Goal: Task Accomplishment & Management: Manage account settings

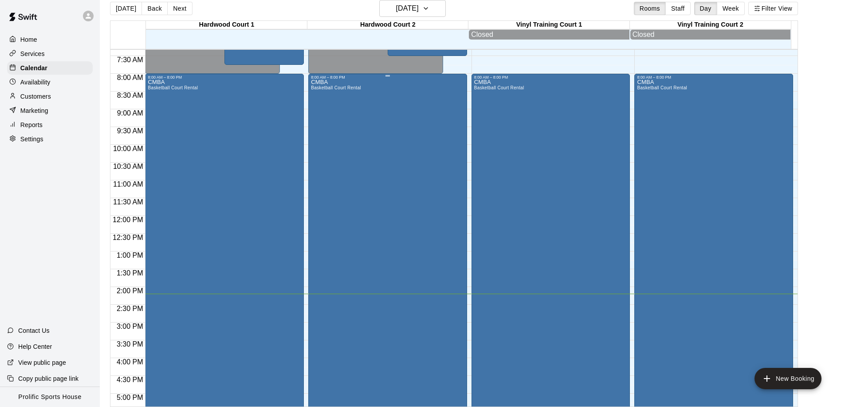
scroll to position [371, 0]
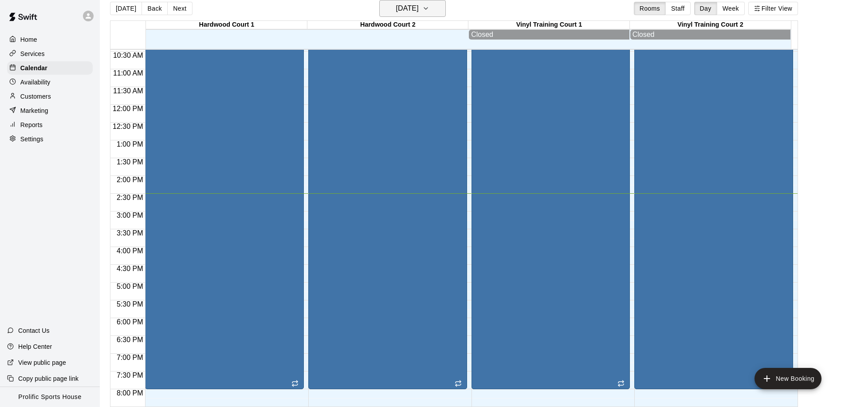
click at [419, 6] on h6 "[DATE]" at bounding box center [407, 8] width 23 height 12
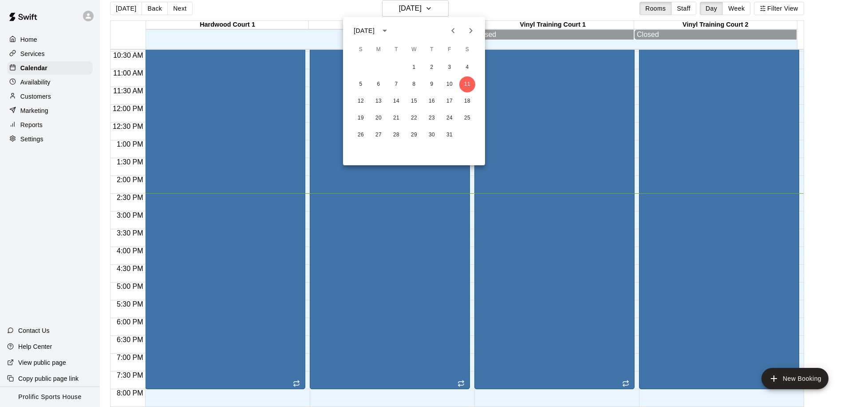
click at [469, 30] on icon "Next month" at bounding box center [471, 30] width 11 height 11
click at [469, 29] on icon "Next month" at bounding box center [471, 30] width 11 height 11
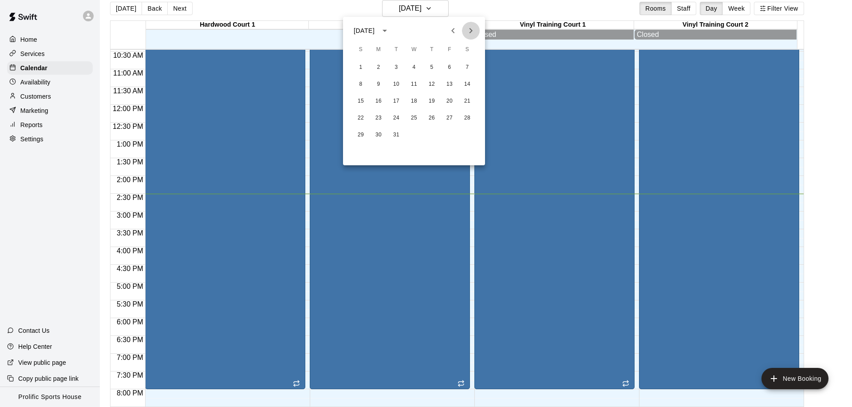
click at [469, 29] on icon "Next month" at bounding box center [471, 30] width 11 height 11
click at [465, 101] on button "18" at bounding box center [467, 101] width 16 height 16
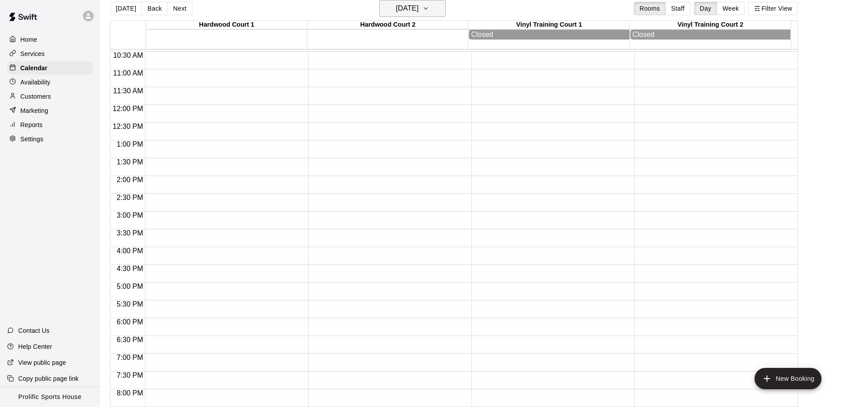
click at [419, 6] on h6 "[DATE]" at bounding box center [407, 8] width 23 height 12
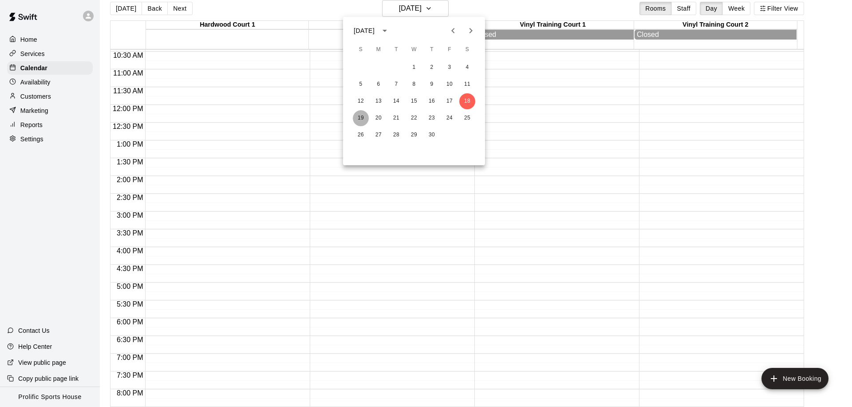
click at [359, 118] on button "19" at bounding box center [361, 118] width 16 height 16
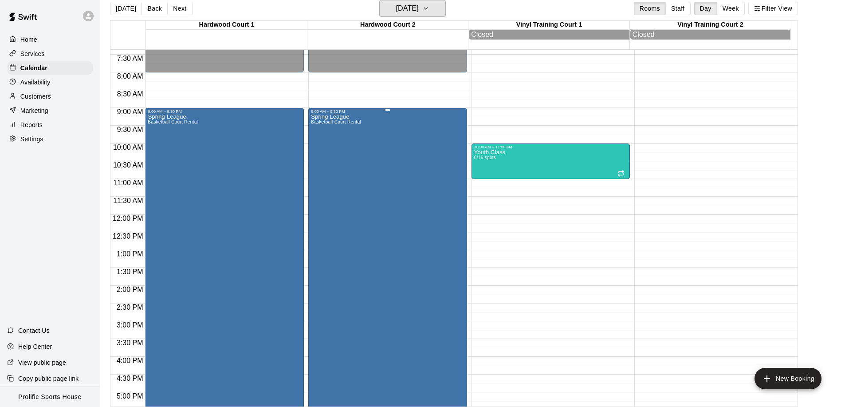
scroll to position [247, 0]
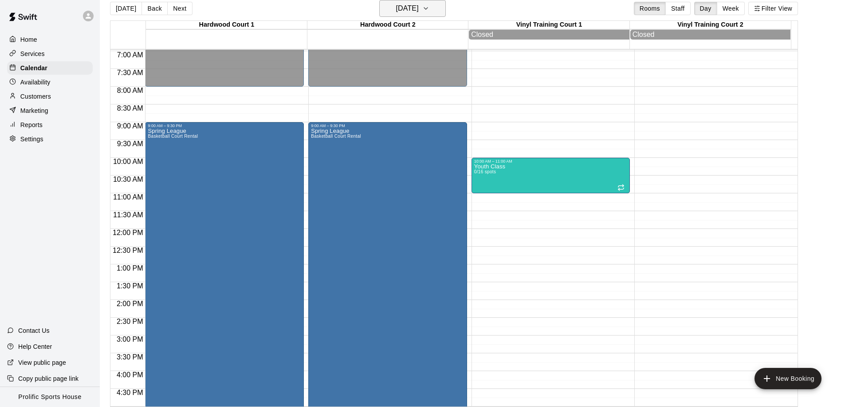
click at [403, 11] on h6 "[DATE]" at bounding box center [407, 8] width 23 height 12
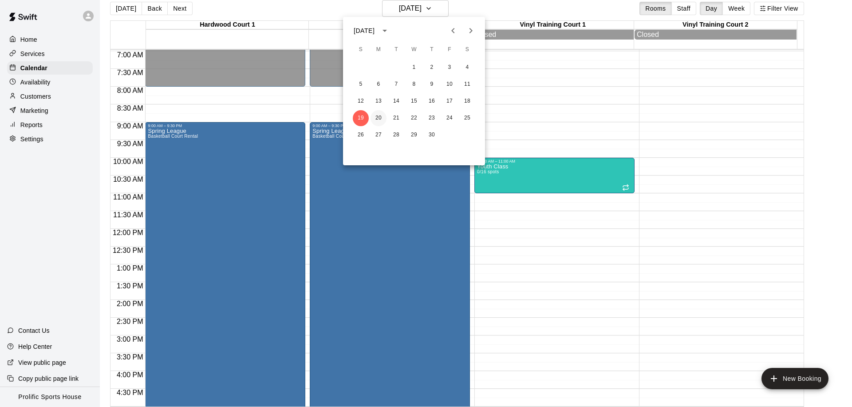
click at [375, 114] on button "20" at bounding box center [379, 118] width 16 height 16
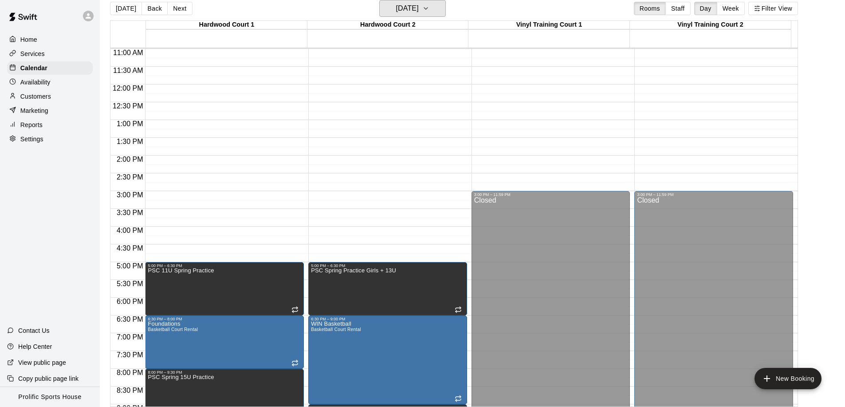
scroll to position [284, 0]
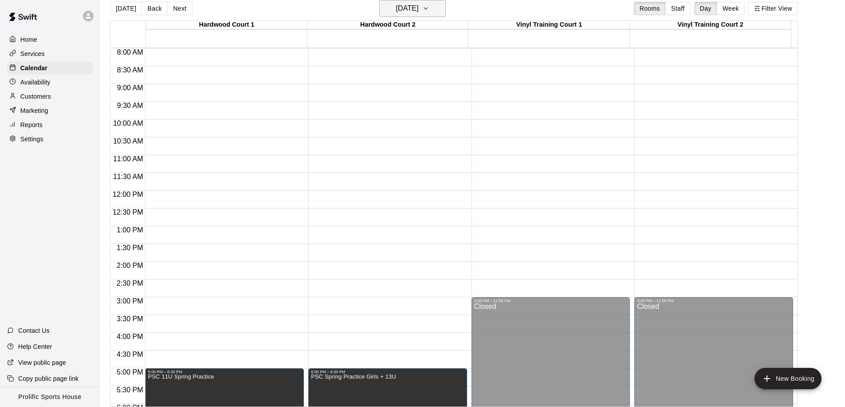
click at [398, 12] on h6 "[DATE]" at bounding box center [407, 8] width 23 height 12
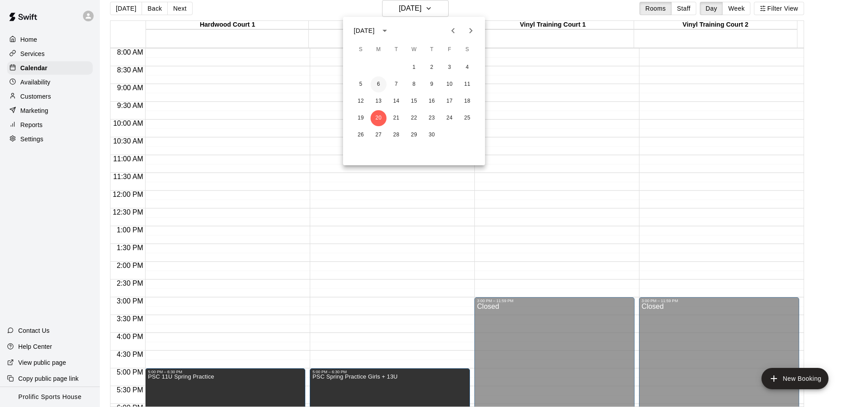
click at [381, 82] on button "6" at bounding box center [379, 84] width 16 height 16
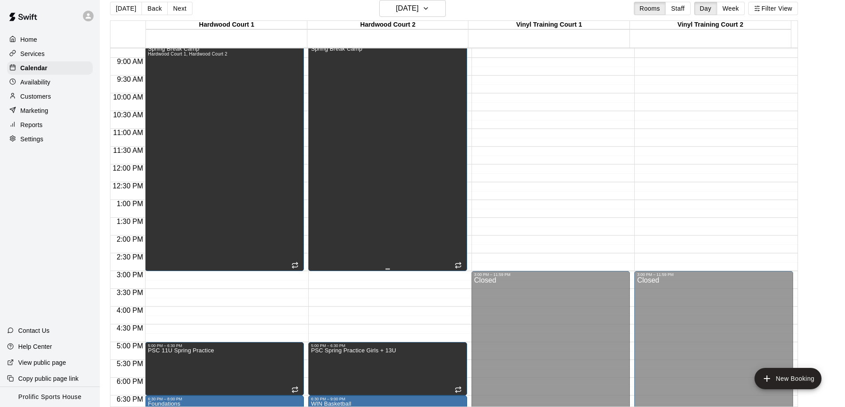
scroll to position [385, 0]
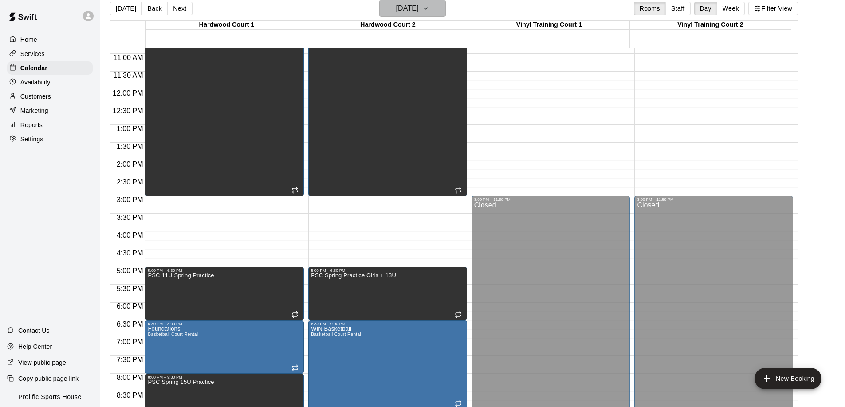
click at [373, 10] on div "[DATE] Back [DATE][DATE] Rooms Staff Day Week Filter View" at bounding box center [454, 10] width 688 height 20
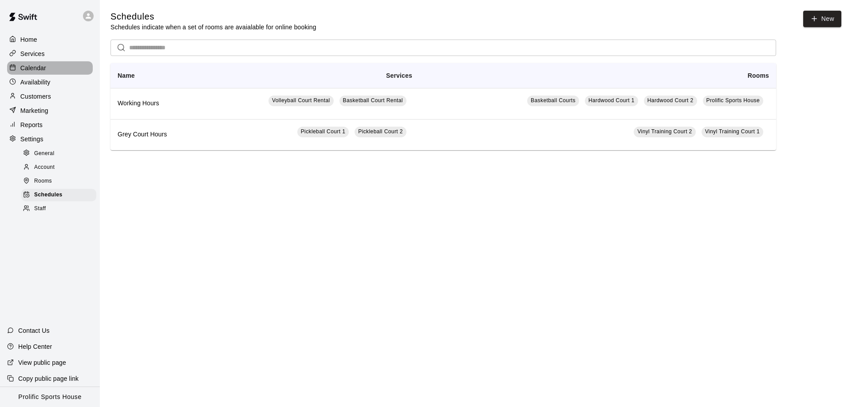
click at [52, 70] on div "Calendar" at bounding box center [50, 67] width 86 height 13
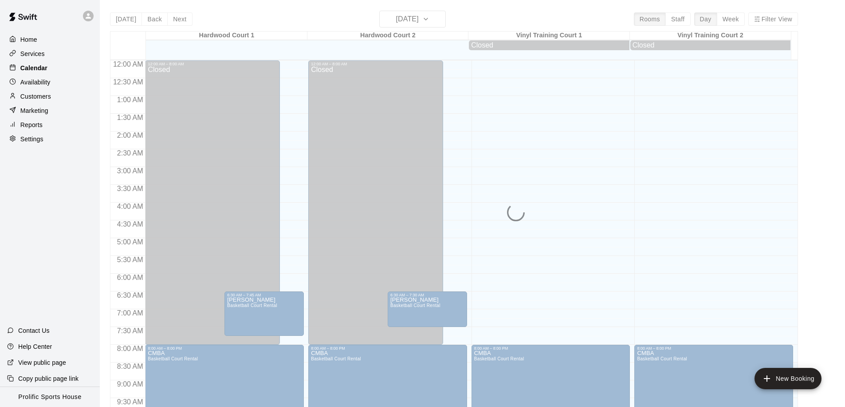
scroll to position [468, 0]
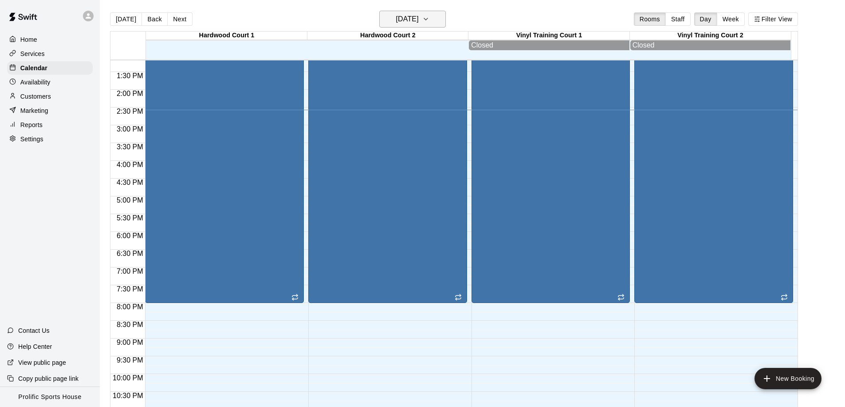
click at [407, 25] on h6 "[DATE]" at bounding box center [407, 19] width 23 height 12
click at [403, 21] on h6 "[DATE]" at bounding box center [407, 19] width 23 height 12
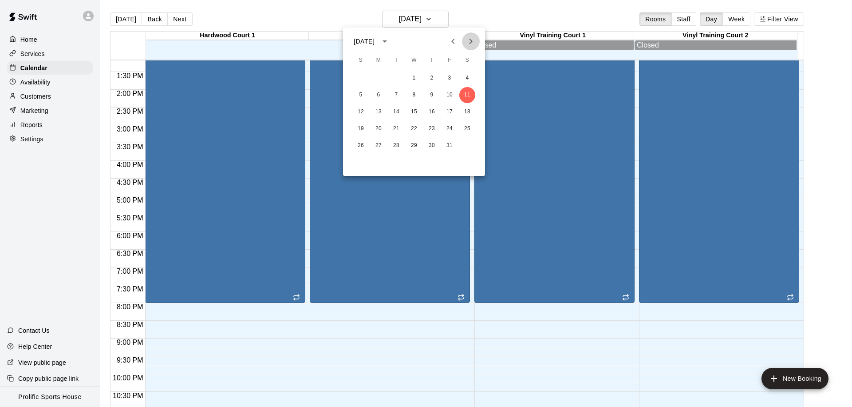
click at [474, 43] on icon "Next month" at bounding box center [471, 41] width 11 height 11
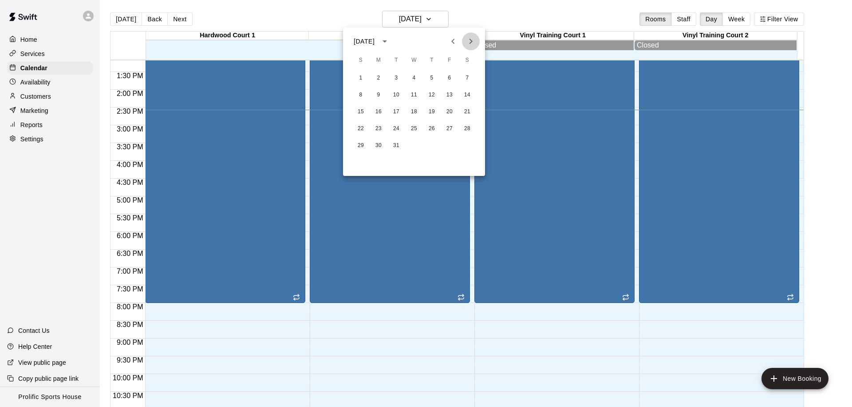
click at [474, 43] on icon "Next month" at bounding box center [471, 41] width 11 height 11
click at [456, 43] on icon "Previous month" at bounding box center [453, 41] width 11 height 11
click at [361, 92] on button "5" at bounding box center [361, 95] width 16 height 16
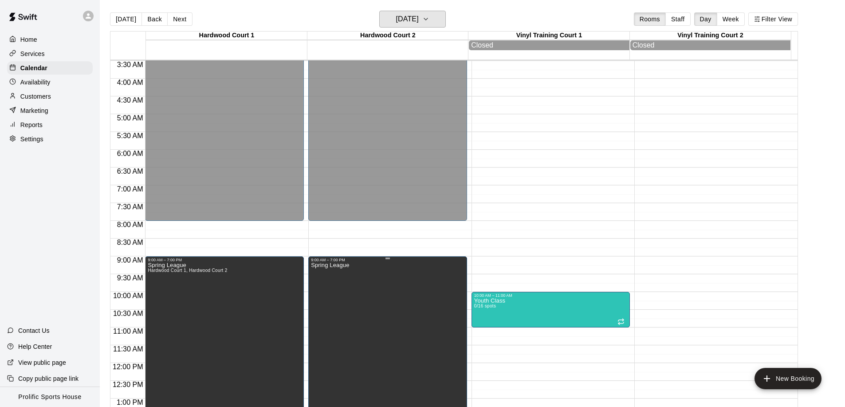
scroll to position [242, 0]
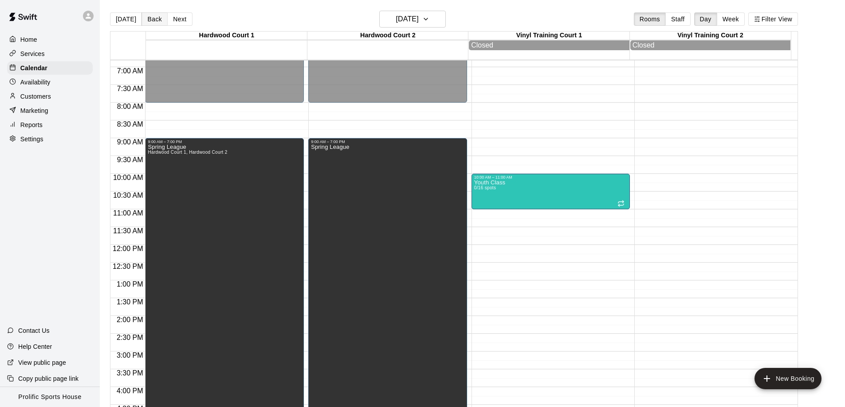
click at [156, 17] on button "Back" at bounding box center [155, 18] width 26 height 13
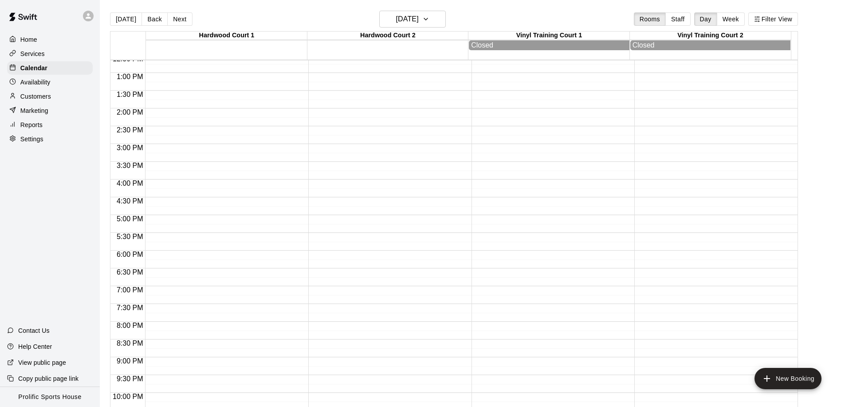
scroll to position [0, 0]
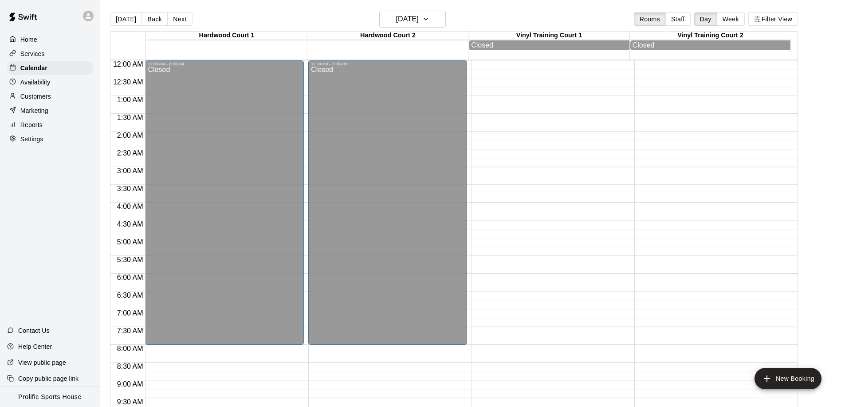
click at [53, 97] on div "Customers" at bounding box center [50, 96] width 86 height 13
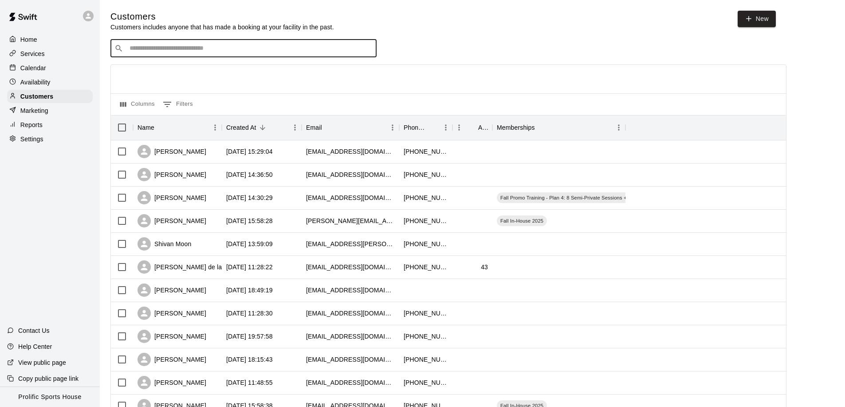
click at [171, 51] on input "Search customers by name or email" at bounding box center [250, 48] width 246 height 9
type input "*******"
click at [36, 71] on p "Calendar" at bounding box center [33, 67] width 26 height 9
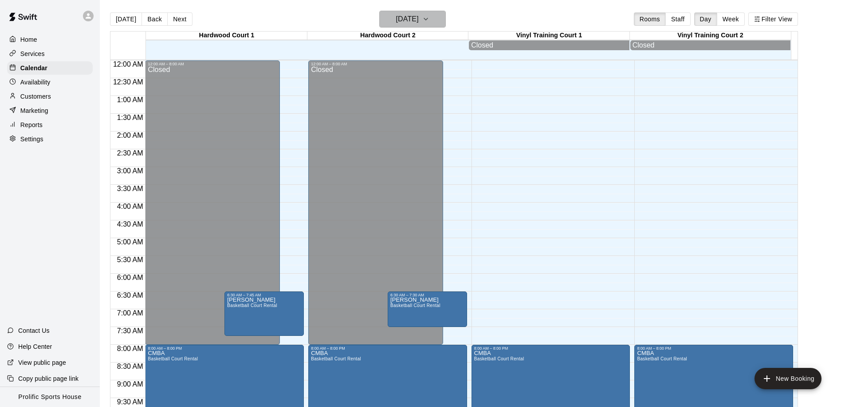
click at [419, 19] on h6 "[DATE]" at bounding box center [407, 19] width 23 height 12
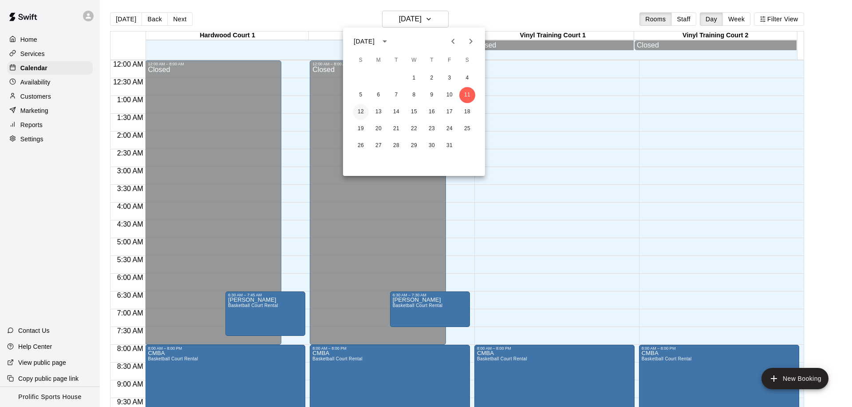
click at [359, 111] on button "12" at bounding box center [361, 112] width 16 height 16
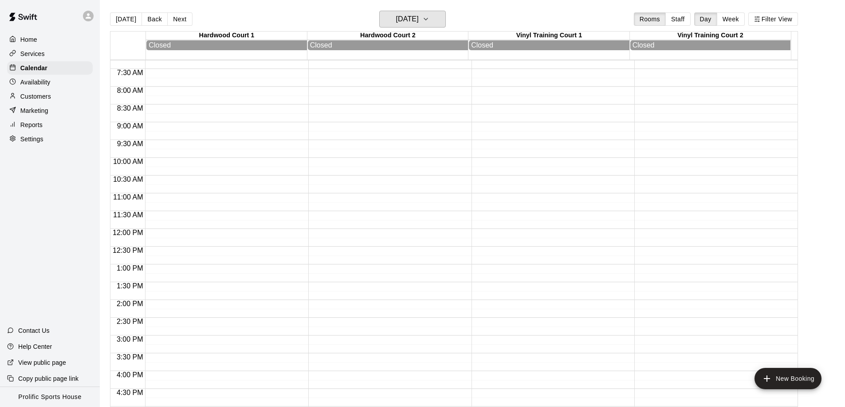
scroll to position [339, 0]
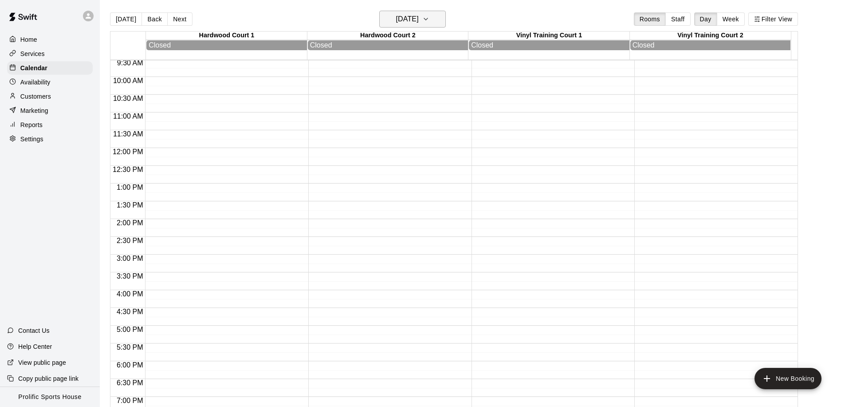
click at [419, 23] on h6 "[DATE]" at bounding box center [407, 19] width 23 height 12
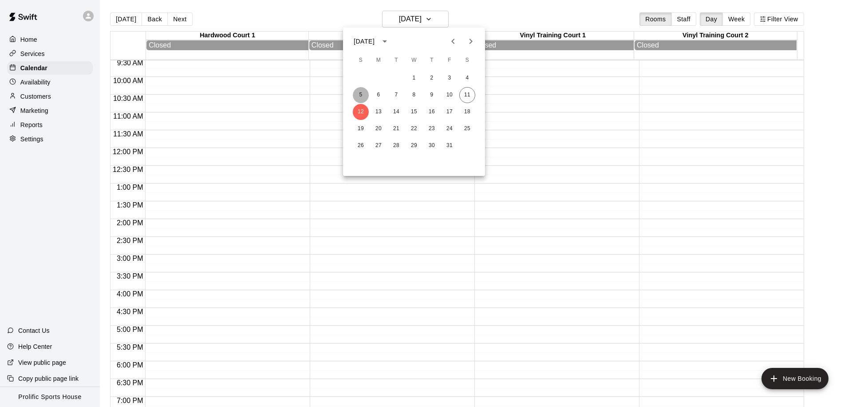
click at [365, 91] on button "5" at bounding box center [361, 95] width 16 height 16
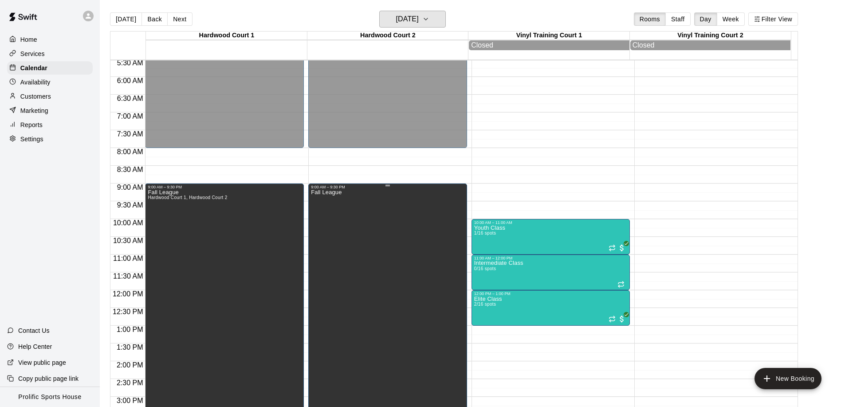
scroll to position [245, 0]
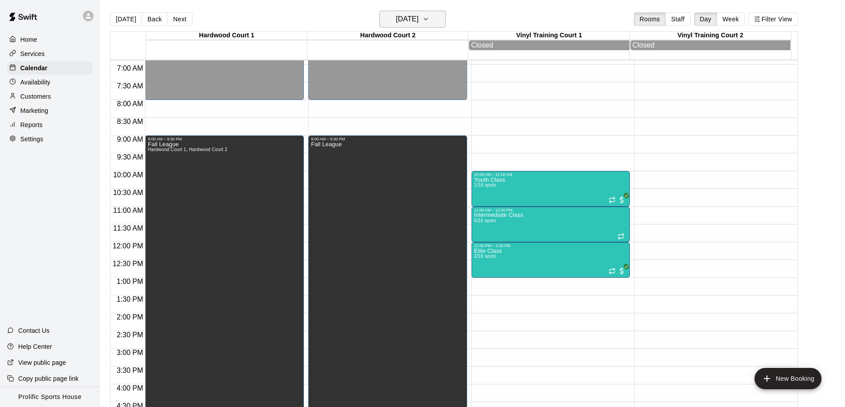
click at [410, 23] on h6 "[DATE]" at bounding box center [407, 19] width 23 height 12
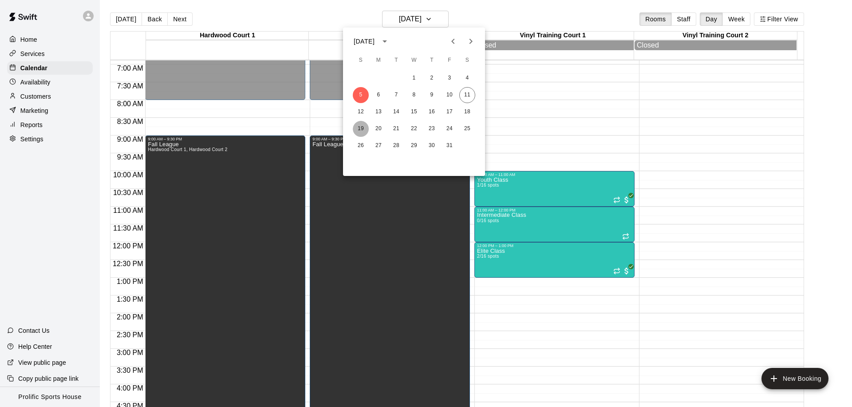
click at [363, 130] on button "19" at bounding box center [361, 129] width 16 height 16
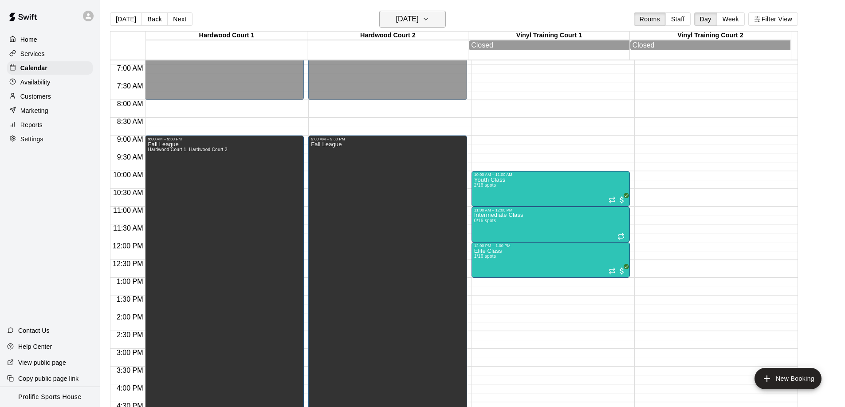
click at [406, 16] on h6 "[DATE]" at bounding box center [407, 19] width 23 height 12
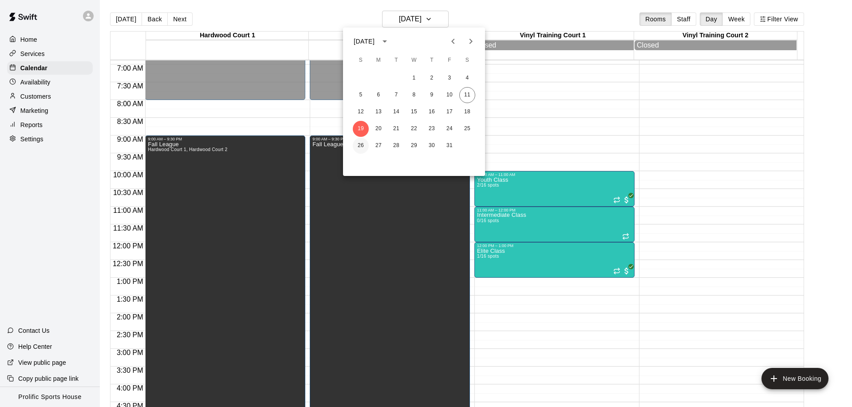
click at [357, 146] on button "26" at bounding box center [361, 146] width 16 height 16
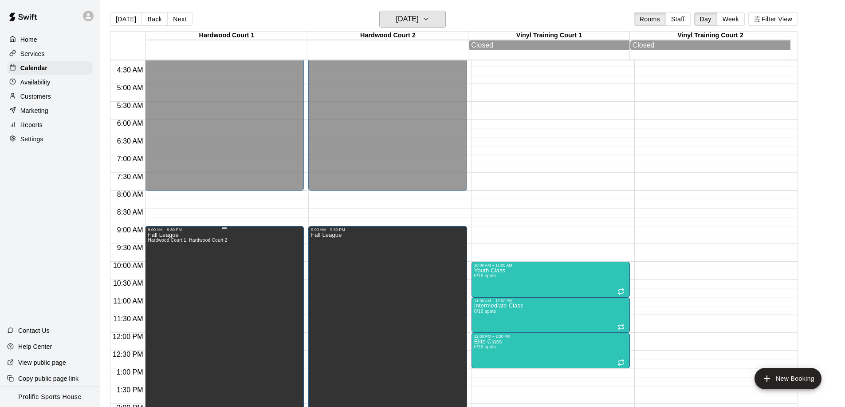
scroll to position [134, 0]
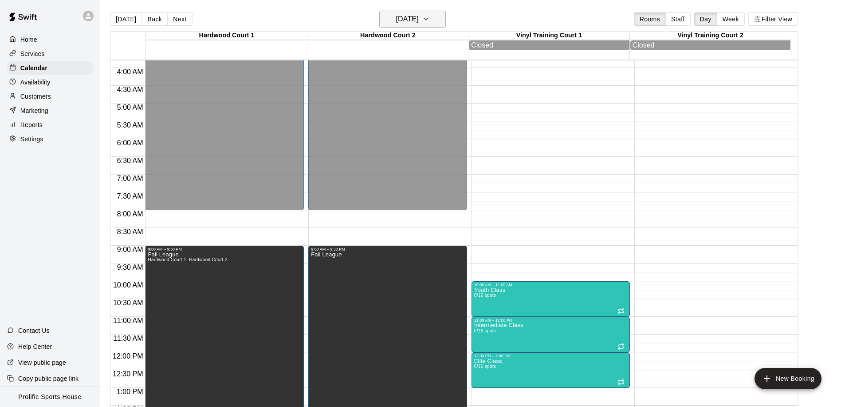
click at [415, 23] on h6 "[DATE]" at bounding box center [407, 19] width 23 height 12
click at [419, 17] on h6 "[DATE]" at bounding box center [407, 19] width 23 height 12
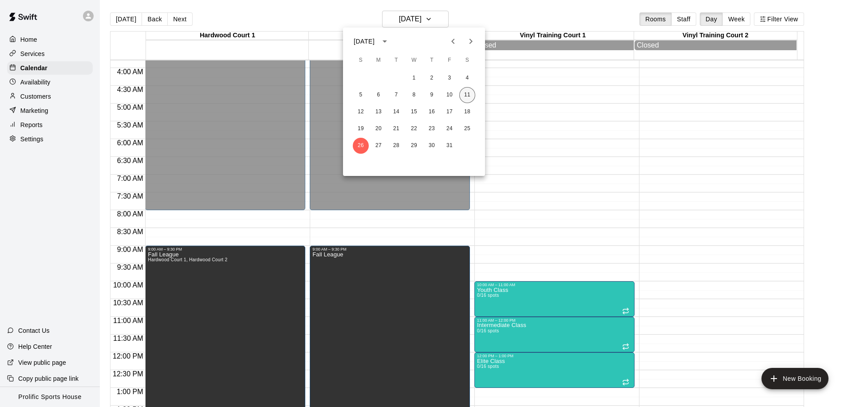
click at [467, 92] on button "11" at bounding box center [467, 95] width 16 height 16
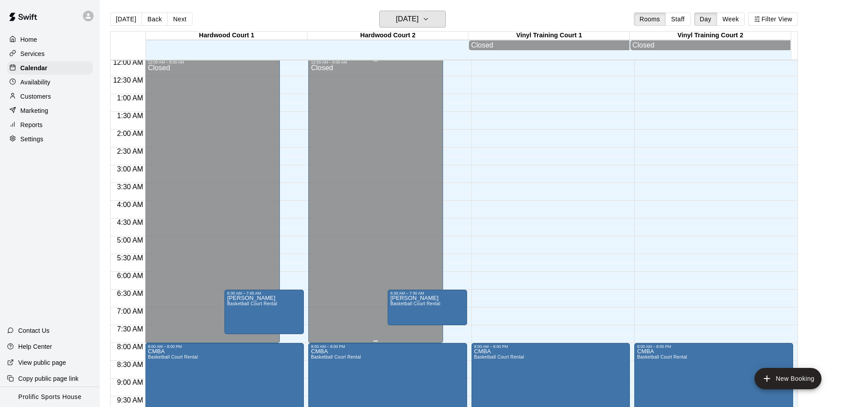
scroll to position [113, 0]
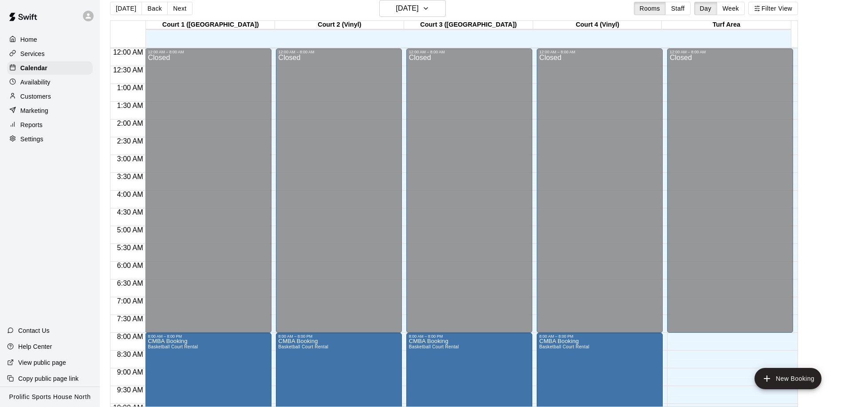
click at [61, 95] on div "Customers" at bounding box center [50, 96] width 86 height 13
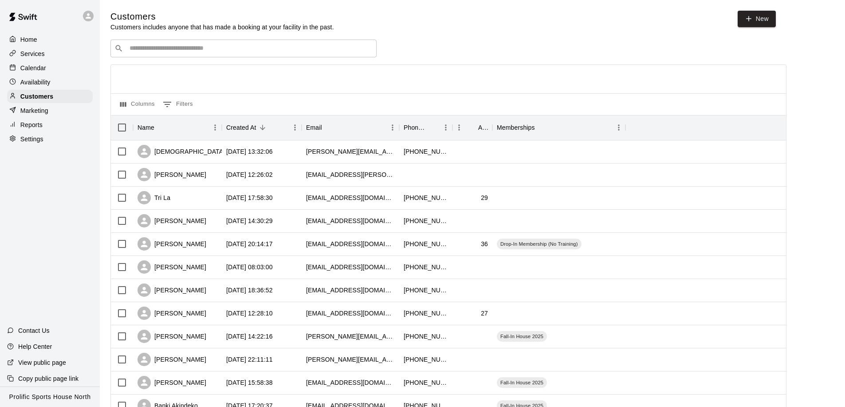
click at [170, 50] on input "Search customers by name or email" at bounding box center [250, 48] width 246 height 9
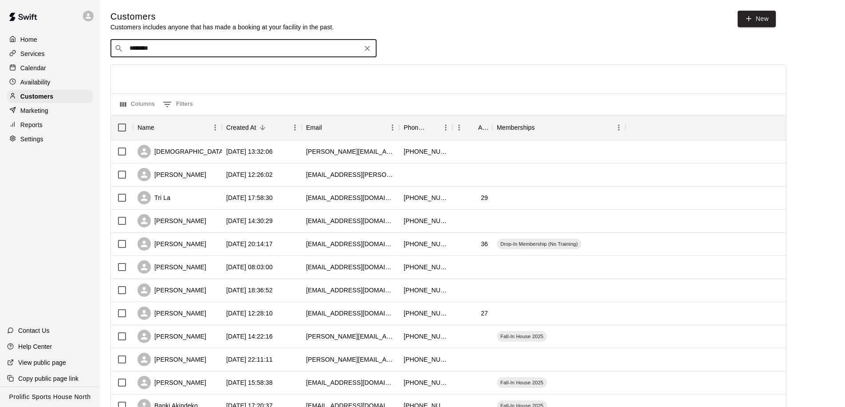
type input "********"
click at [44, 70] on p "Calendar" at bounding box center [33, 67] width 26 height 9
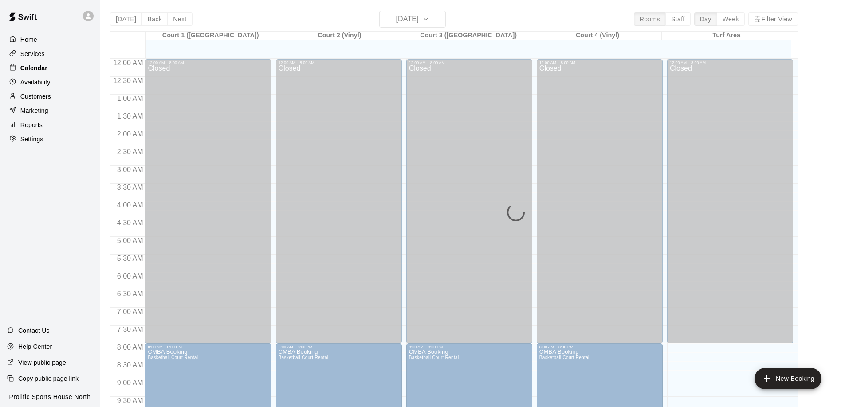
scroll to position [468, 0]
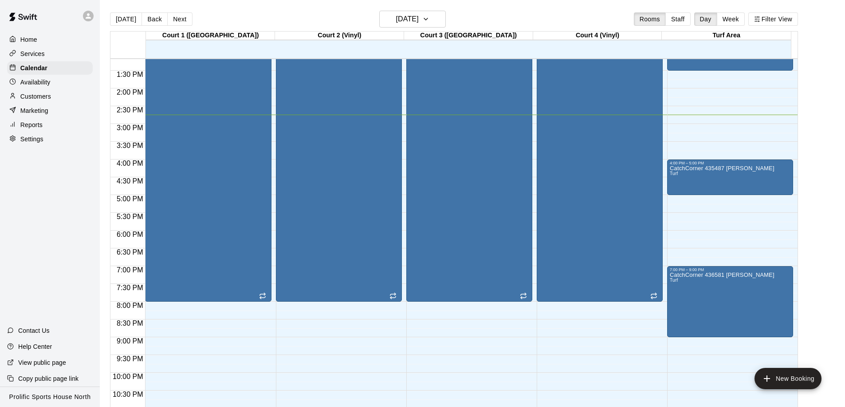
click at [47, 96] on p "Customers" at bounding box center [35, 96] width 31 height 9
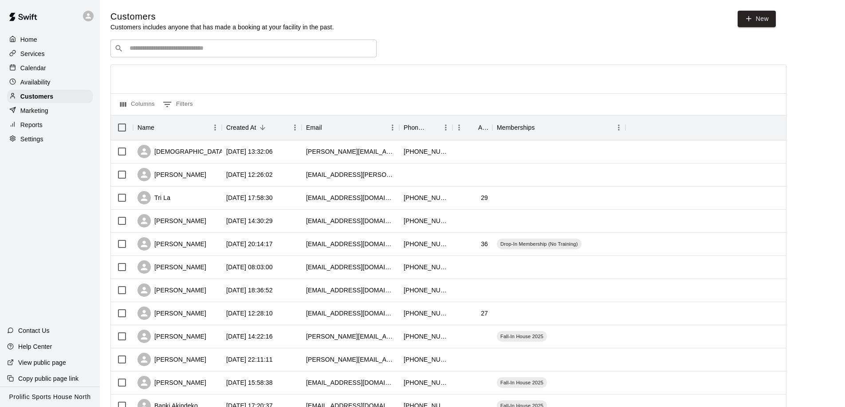
click at [152, 47] on input "Search customers by name or email" at bounding box center [250, 48] width 246 height 9
type input "*"
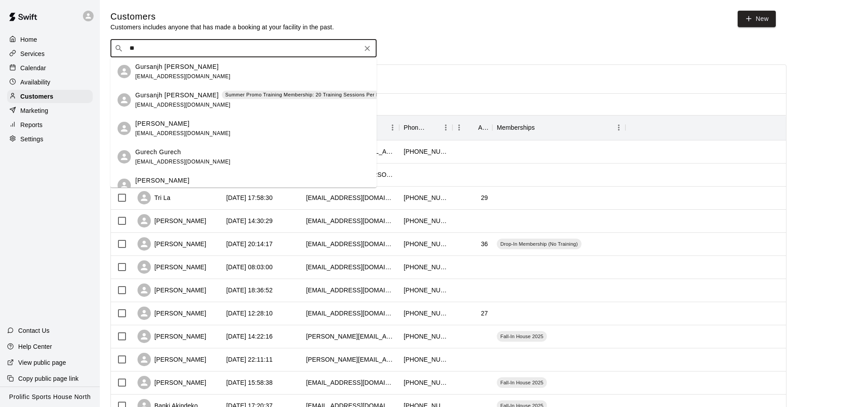
type input "*"
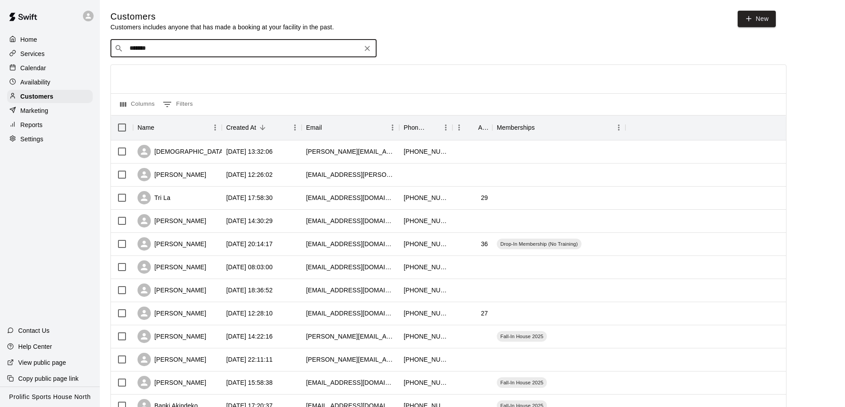
drag, startPoint x: 159, startPoint y: 47, endPoint x: 118, endPoint y: 47, distance: 41.3
click at [118, 47] on div "​ ******* ​" at bounding box center [244, 48] width 266 height 18
drag, startPoint x: 170, startPoint y: 51, endPoint x: 142, endPoint y: 51, distance: 27.1
click at [142, 51] on input "********" at bounding box center [243, 48] width 233 height 9
type input "****"
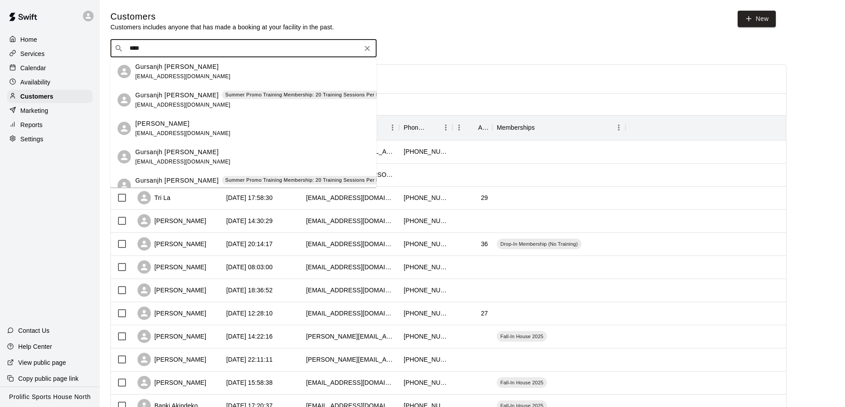
click at [226, 99] on div "Summer Promo Training Membership: 20 Training Sessions Per Month" at bounding box center [308, 95] width 173 height 9
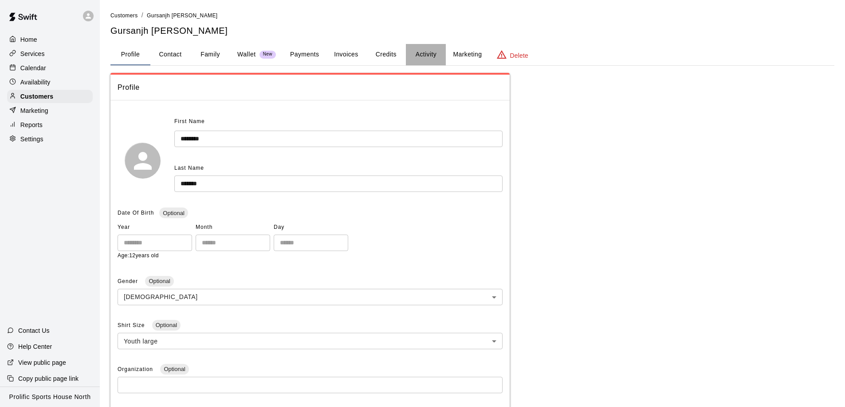
click at [435, 53] on button "Activity" at bounding box center [426, 54] width 40 height 21
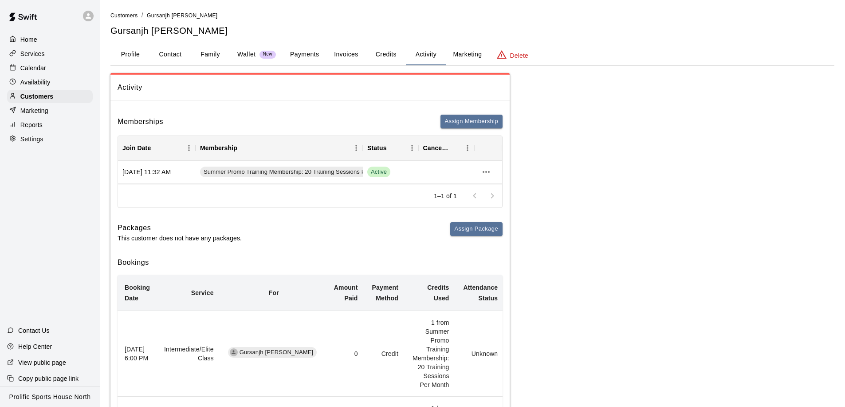
click at [393, 51] on button "Credits" at bounding box center [386, 54] width 40 height 21
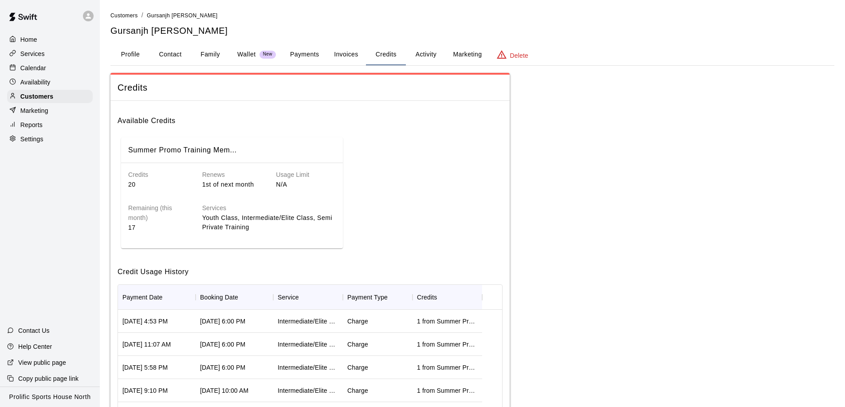
click at [348, 57] on button "Invoices" at bounding box center [346, 54] width 40 height 21
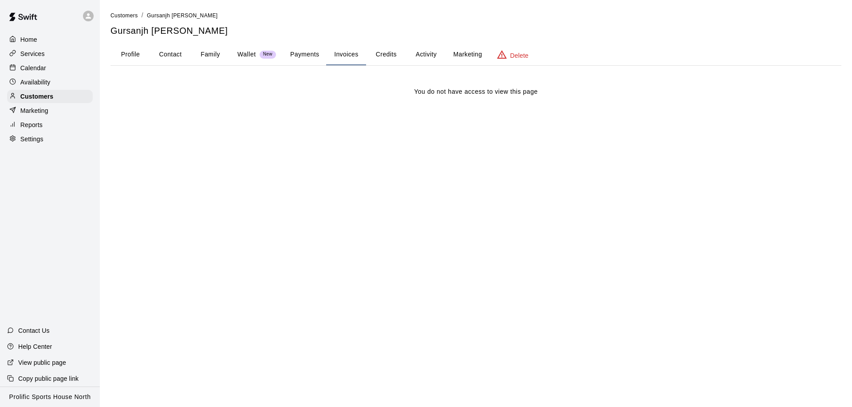
click at [300, 52] on button "Payments" at bounding box center [304, 54] width 43 height 21
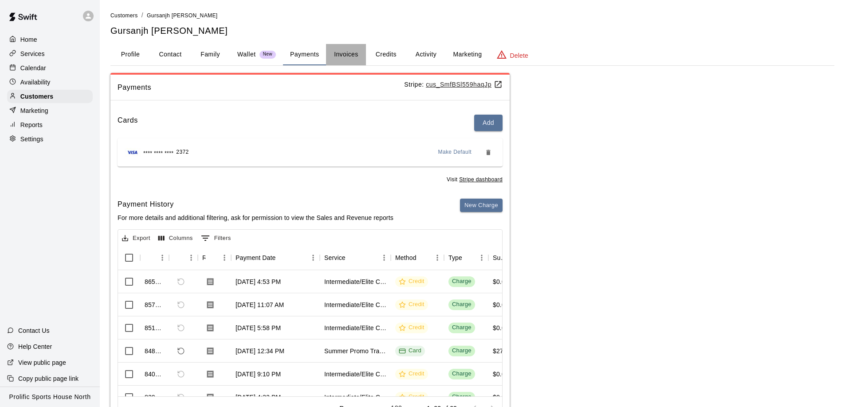
click at [352, 48] on button "Invoices" at bounding box center [346, 54] width 40 height 21
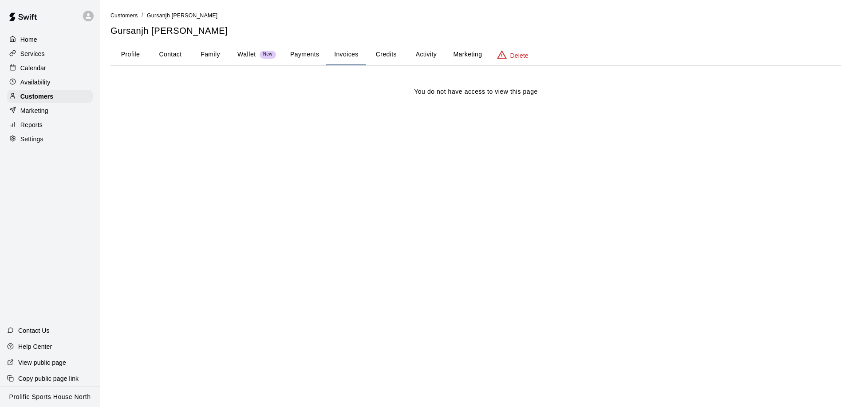
click at [410, 54] on button "Activity" at bounding box center [426, 54] width 40 height 21
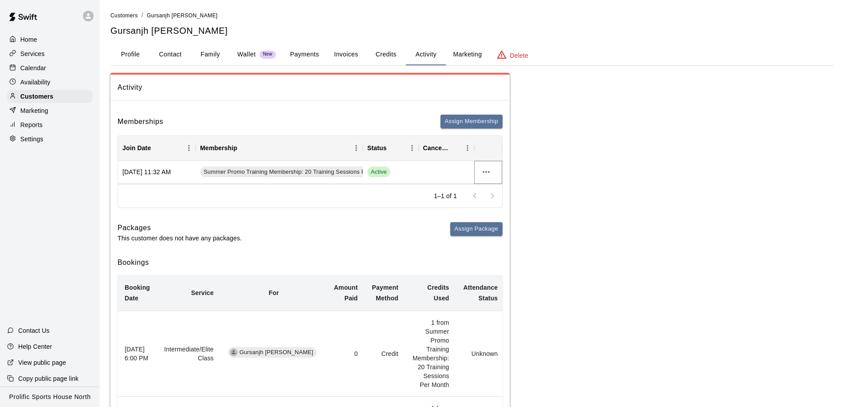
click at [490, 170] on icon "more actions" at bounding box center [486, 171] width 11 height 11
click at [304, 54] on div at bounding box center [426, 203] width 852 height 407
click at [311, 54] on button "Payments" at bounding box center [304, 54] width 43 height 21
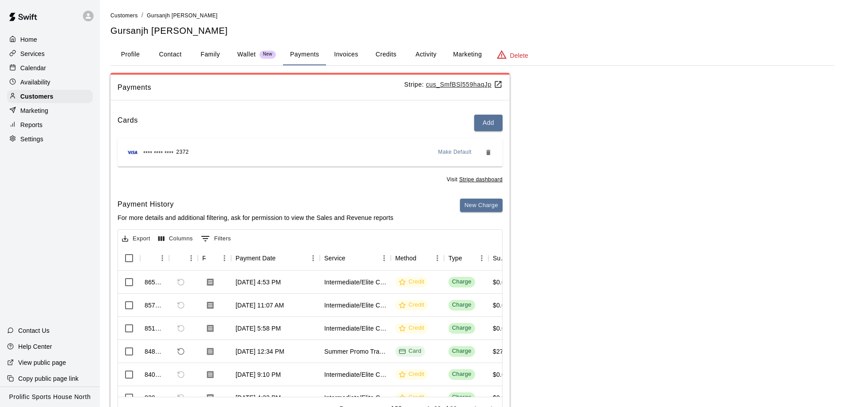
click at [50, 70] on div "Calendar" at bounding box center [50, 67] width 86 height 13
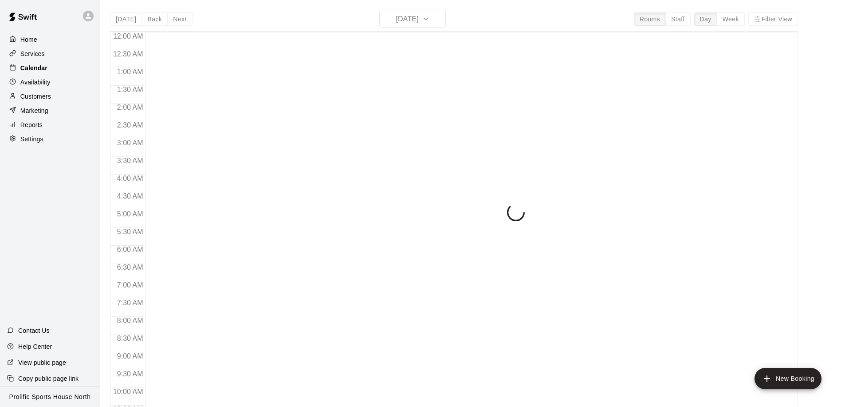
scroll to position [468, 0]
